Goal: Task Accomplishment & Management: Manage account settings

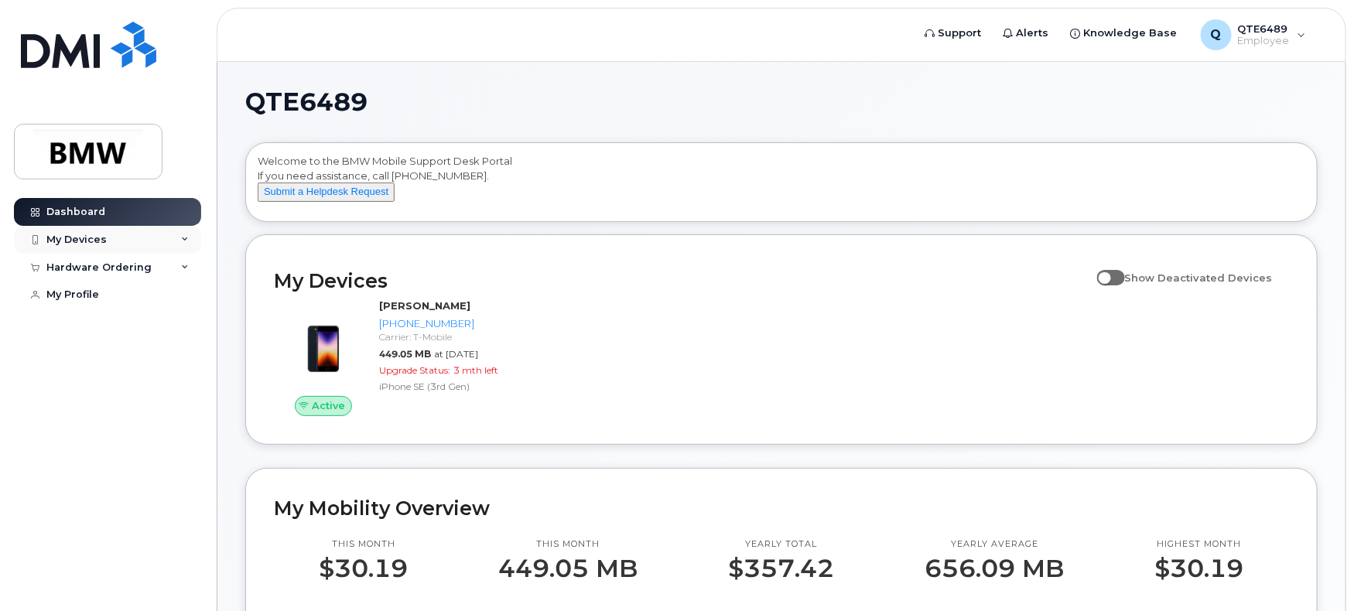
click at [128, 245] on div "My Devices" at bounding box center [107, 240] width 187 height 28
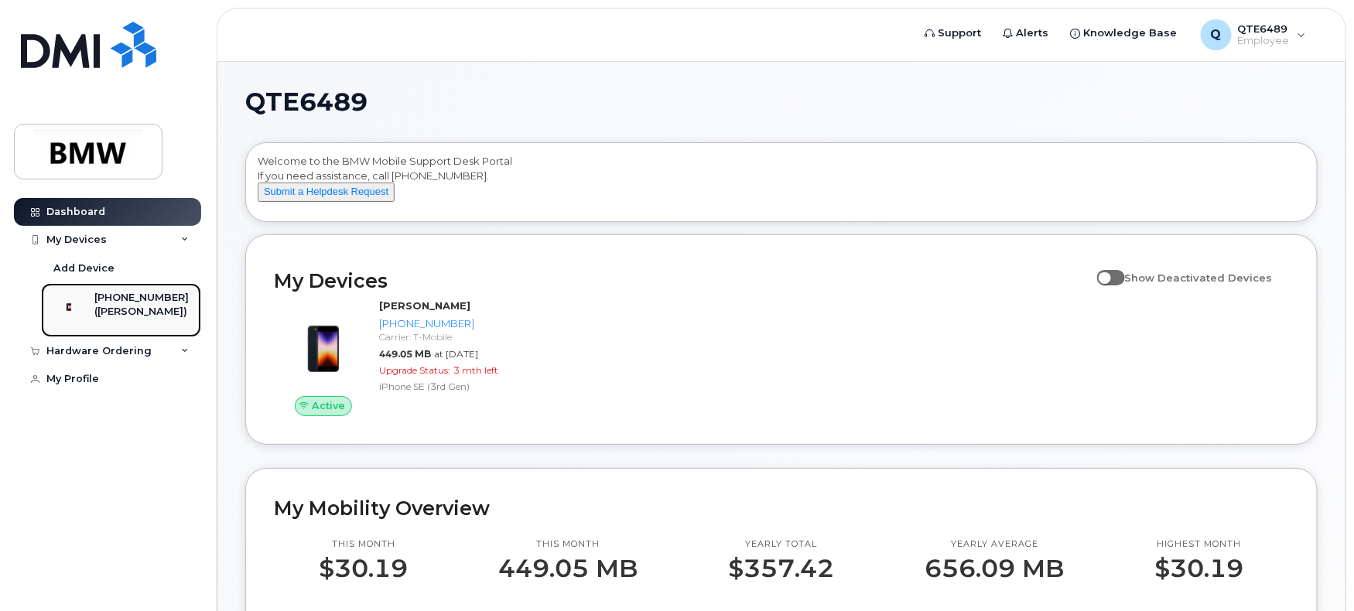
click at [141, 305] on div "([PERSON_NAME])" at bounding box center [141, 312] width 94 height 14
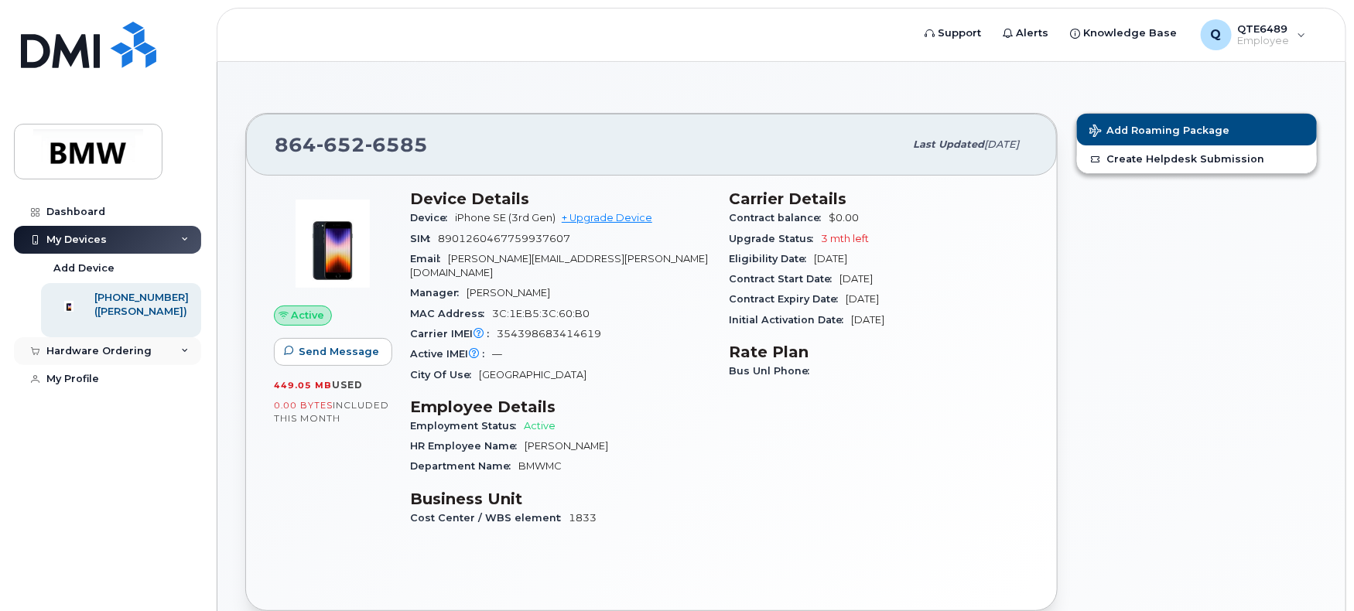
click at [128, 358] on div "Hardware Ordering" at bounding box center [98, 351] width 105 height 12
click at [77, 415] on div "My Profile" at bounding box center [72, 408] width 53 height 12
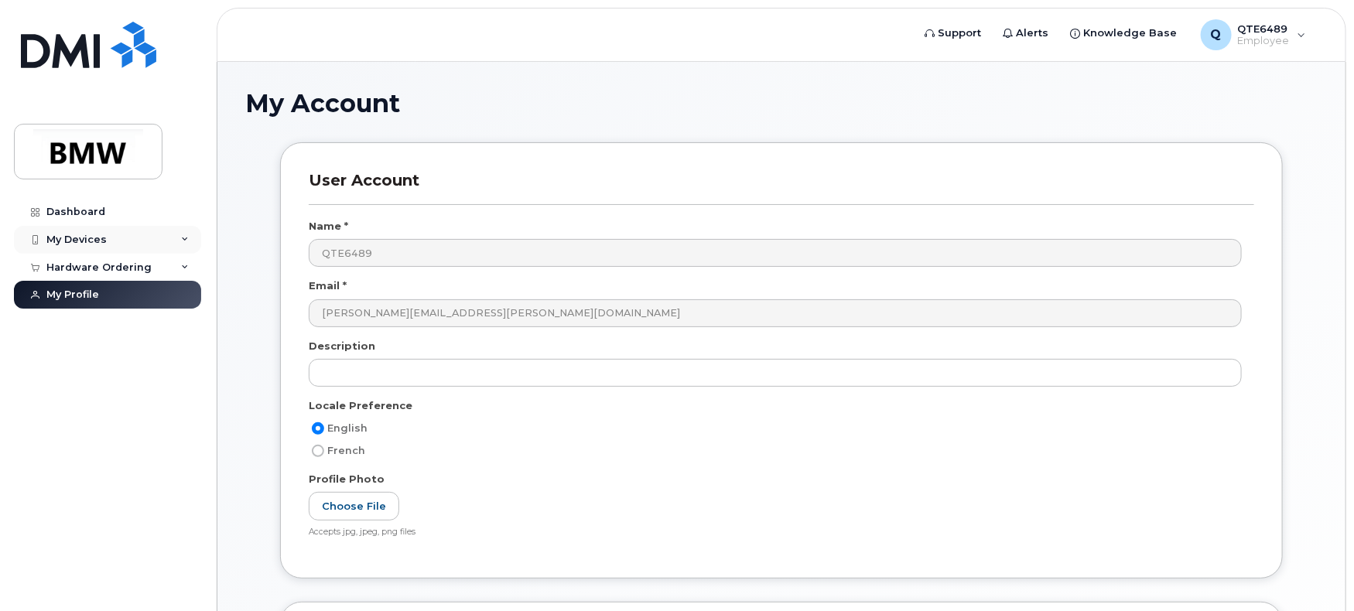
click at [94, 234] on div "My Devices" at bounding box center [76, 240] width 60 height 12
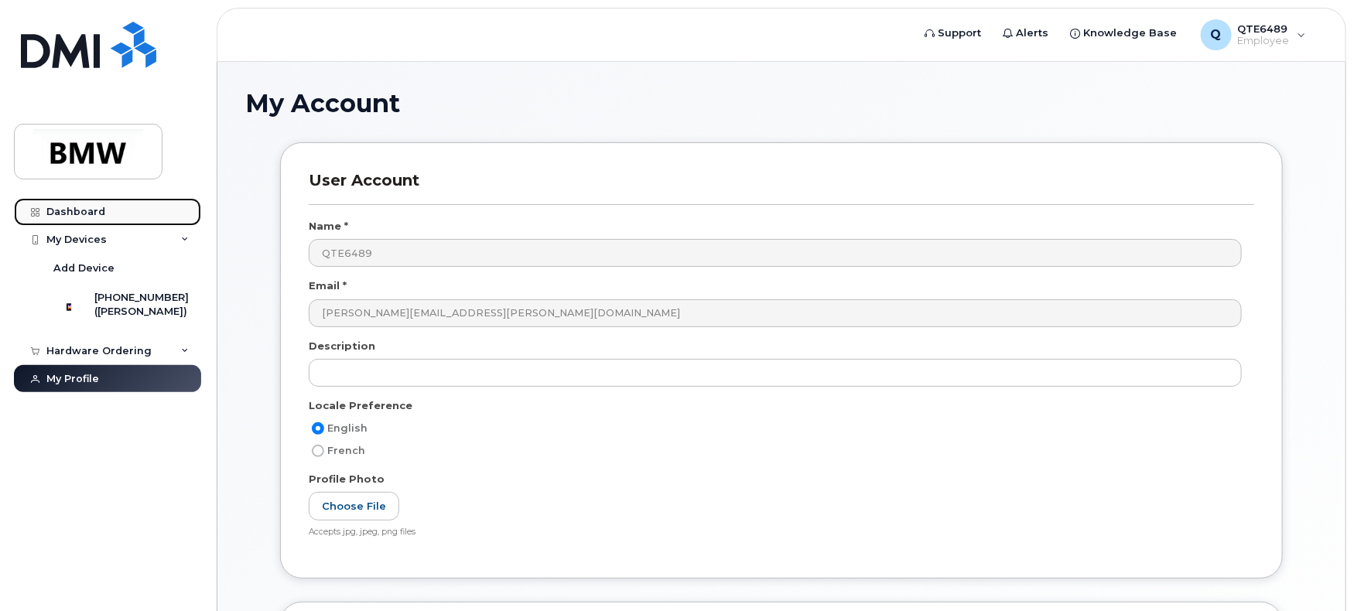
click at [67, 216] on div "Dashboard" at bounding box center [75, 212] width 59 height 12
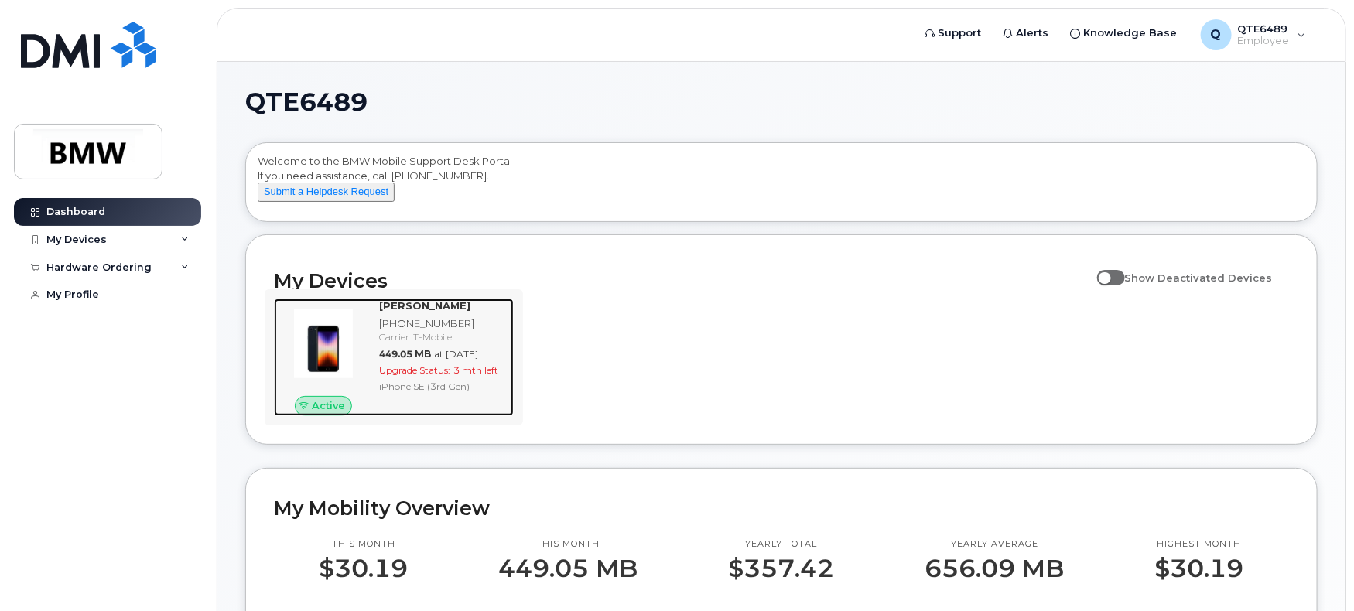
click at [407, 361] on div "449.05 MB at Sep 01, 2025" at bounding box center [443, 354] width 128 height 13
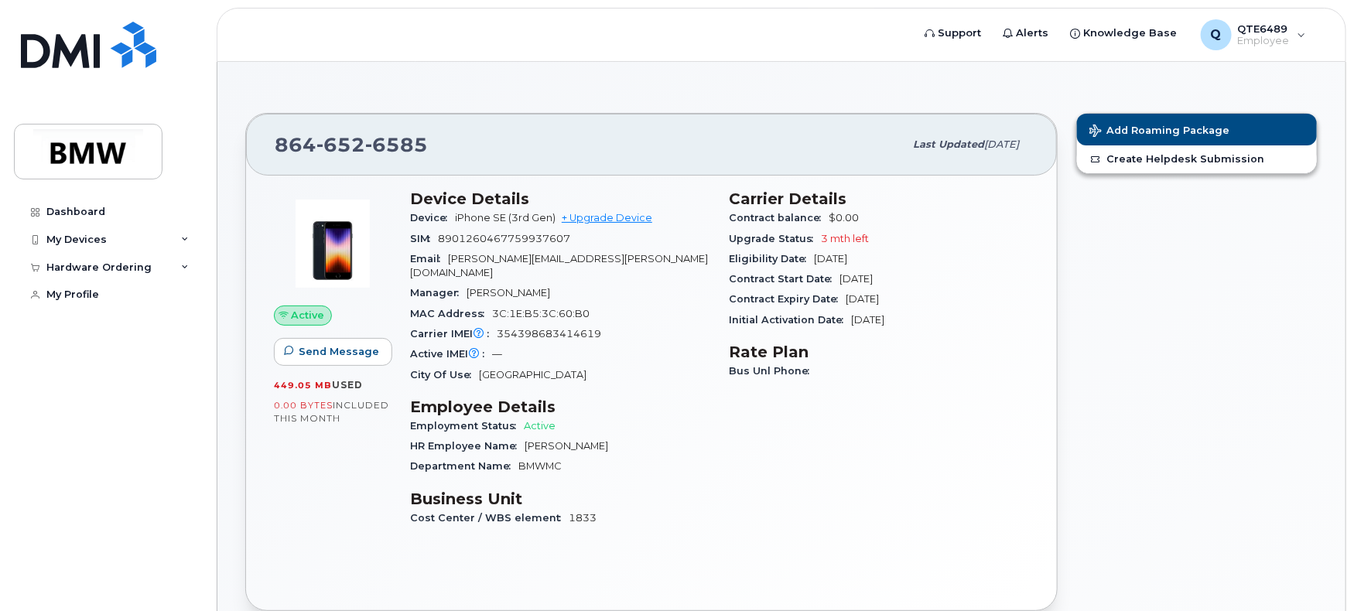
drag, startPoint x: 456, startPoint y: 217, endPoint x: 558, endPoint y: 221, distance: 102.2
click at [558, 221] on span "iPhone SE (3rd Gen) + Upgrade Device" at bounding box center [553, 218] width 197 height 12
